Goal: Task Accomplishment & Management: Manage account settings

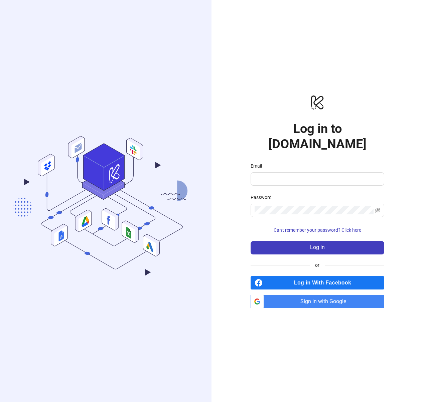
click at [344, 297] on span "Sign in with Google" at bounding box center [324, 301] width 117 height 13
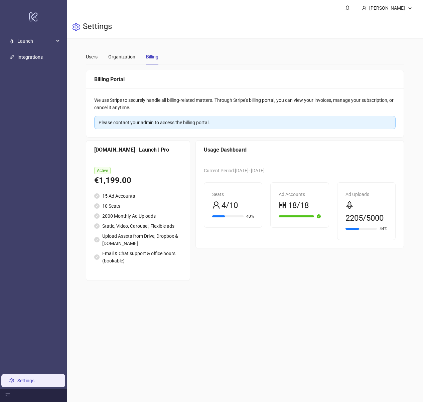
click at [362, 218] on span "2205/5000" at bounding box center [364, 218] width 38 height 13
click at [352, 217] on span "2205/5000" at bounding box center [364, 218] width 38 height 13
click at [95, 58] on div "Users" at bounding box center [92, 56] width 12 height 7
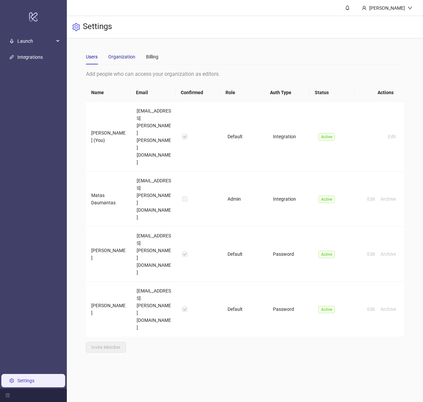
click at [122, 58] on div "Organization" at bounding box center [121, 56] width 27 height 7
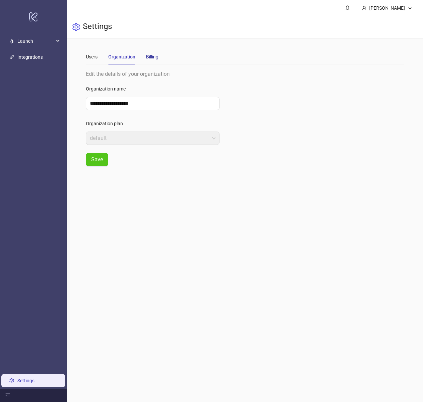
click at [151, 55] on div "Billing" at bounding box center [152, 56] width 12 height 7
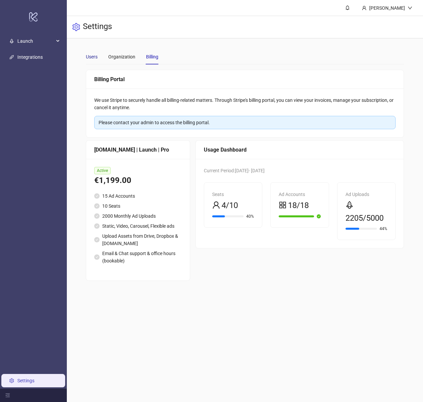
click at [94, 57] on div "Users" at bounding box center [92, 56] width 12 height 7
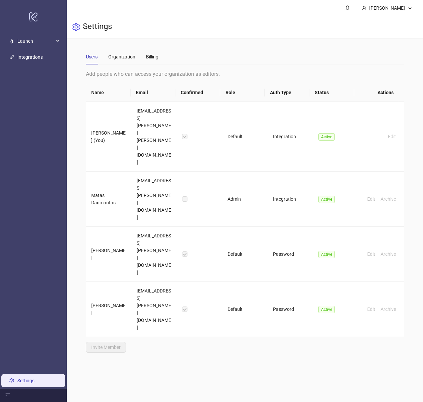
click at [158, 60] on div "Users Organization Billing" at bounding box center [245, 56] width 318 height 15
click at [153, 56] on div "Billing" at bounding box center [152, 56] width 12 height 7
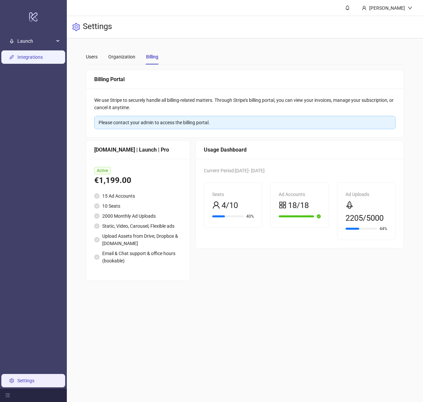
click at [32, 60] on link "Integrations" at bounding box center [29, 56] width 25 height 5
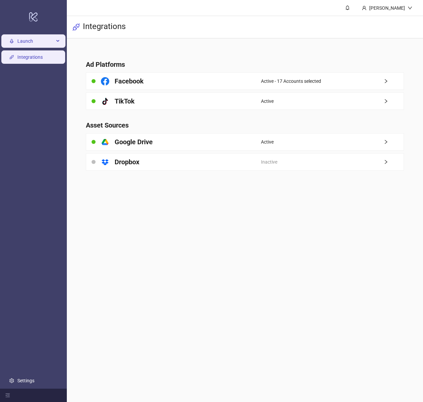
click at [41, 43] on span "Launch" at bounding box center [35, 40] width 37 height 13
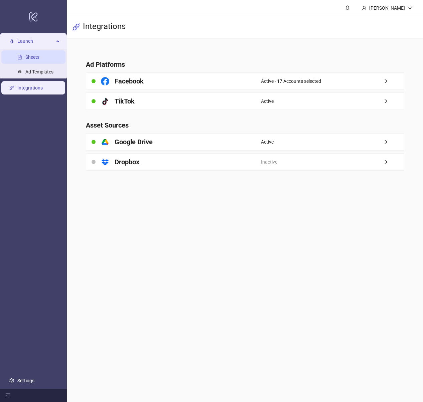
click at [34, 55] on link "Sheets" at bounding box center [32, 56] width 14 height 5
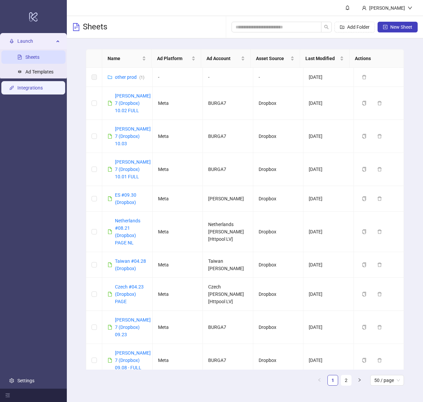
click at [26, 87] on link "Integrations" at bounding box center [29, 87] width 25 height 5
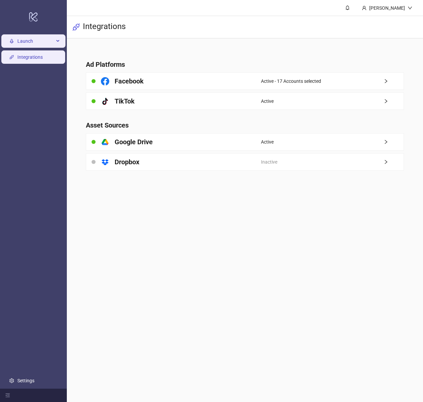
click at [39, 37] on span "Launch" at bounding box center [35, 40] width 37 height 13
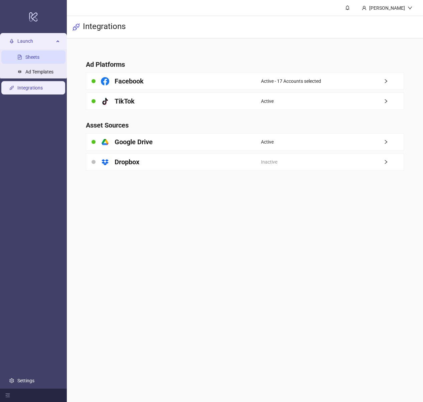
click at [39, 59] on link "Sheets" at bounding box center [32, 56] width 14 height 5
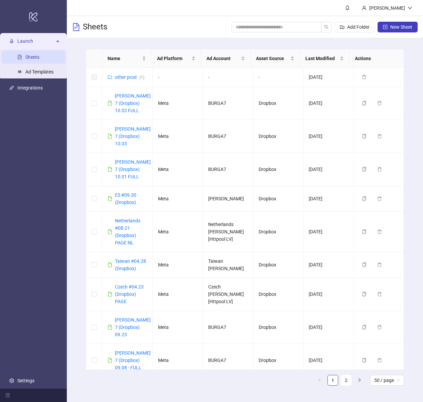
click at [43, 39] on span "Launch" at bounding box center [35, 40] width 37 height 13
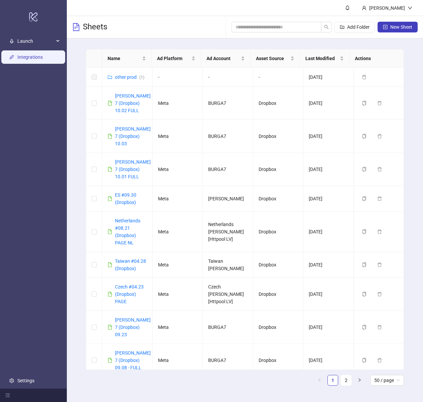
click at [32, 59] on link "Integrations" at bounding box center [29, 56] width 25 height 5
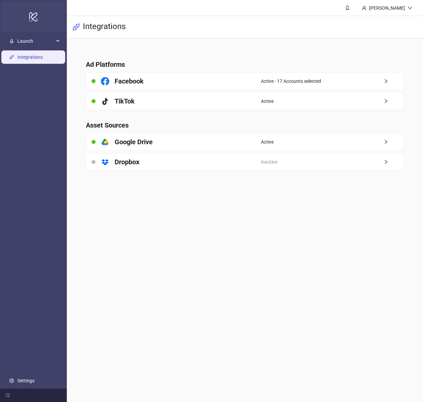
click at [27, 14] on div "logo/logo-mobile" at bounding box center [33, 16] width 64 height 30
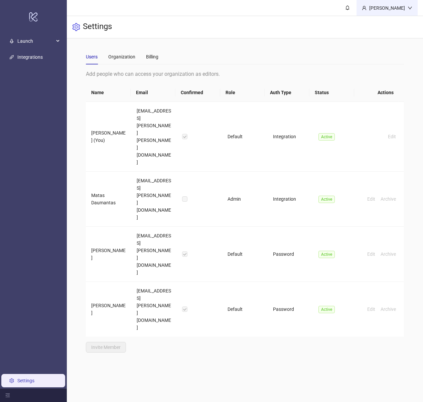
click at [387, 6] on div "[PERSON_NAME]" at bounding box center [386, 7] width 41 height 7
click at [38, 364] on ul "Launch Sheets Ad Templates Integrations Settings" at bounding box center [33, 210] width 67 height 355
click at [34, 378] on link "Settings" at bounding box center [25, 380] width 17 height 5
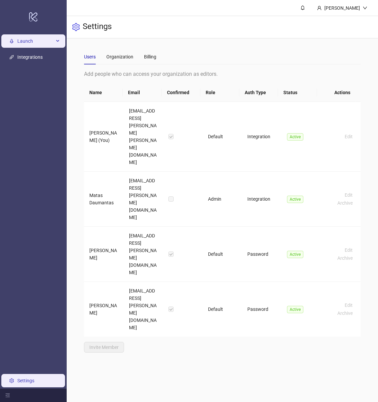
click at [35, 41] on span "Launch" at bounding box center [35, 40] width 37 height 13
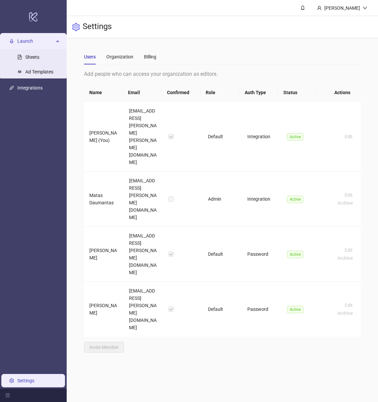
click at [34, 378] on link "Settings" at bounding box center [25, 380] width 17 height 5
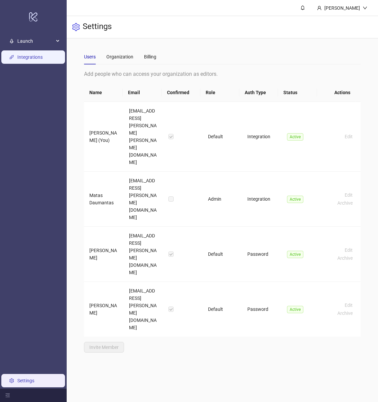
click at [34, 60] on link "Integrations" at bounding box center [29, 56] width 25 height 5
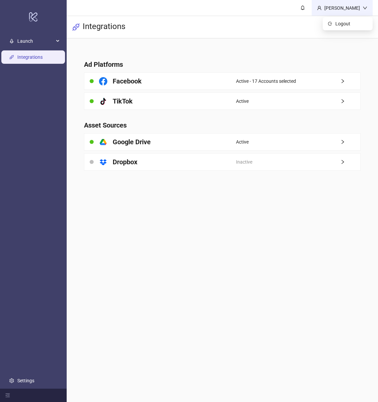
click at [337, 8] on div "[PERSON_NAME]" at bounding box center [342, 7] width 41 height 7
click at [41, 29] on div "logo/logo-mobile" at bounding box center [33, 16] width 64 height 30
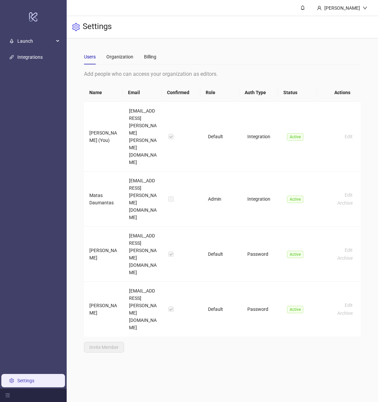
click at [40, 32] on link "logo/logo-mobile" at bounding box center [33, 16] width 67 height 33
click at [28, 11] on div "logo/logo-mobile" at bounding box center [33, 16] width 64 height 30
click at [36, 14] on icon "logo/logo-mobile" at bounding box center [33, 17] width 9 height 16
click at [34, 379] on link "Settings" at bounding box center [25, 380] width 17 height 5
click at [8, 395] on icon "menu-fold" at bounding box center [8, 396] width 4 height 4
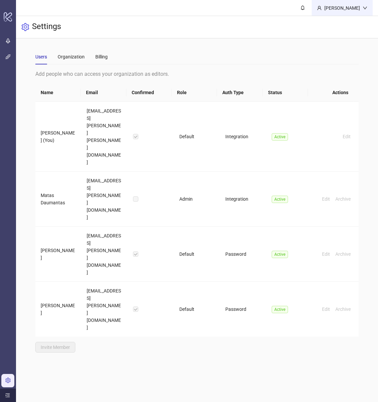
click at [339, 7] on div "[PERSON_NAME]" at bounding box center [342, 7] width 41 height 7
click at [7, 13] on icon "logo/logo-mobile" at bounding box center [7, 17] width 9 height 16
click at [10, 16] on icon at bounding box center [8, 16] width 8 height 9
click at [10, 18] on icon "logo/logo-mobile" at bounding box center [7, 17] width 9 height 16
click at [90, 55] on div "Users Organization Billing" at bounding box center [71, 56] width 72 height 15
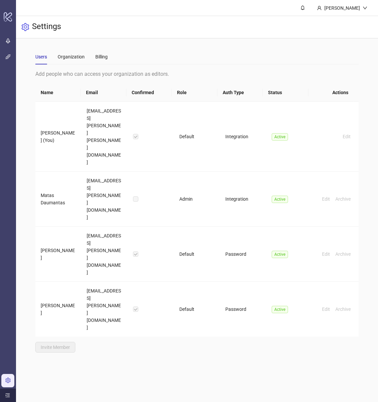
click at [108, 55] on div "Users Organization Billing" at bounding box center [197, 56] width 324 height 15
click at [101, 57] on div "Billing" at bounding box center [101, 56] width 12 height 7
